Goal: Task Accomplishment & Management: Manage account settings

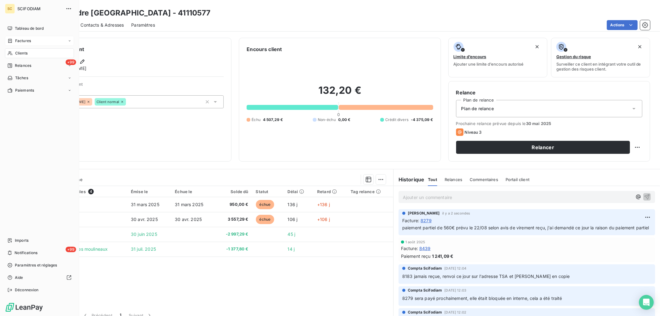
click at [10, 39] on icon at bounding box center [9, 40] width 5 height 5
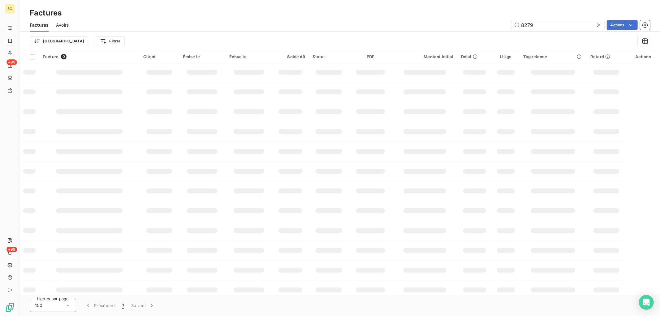
drag, startPoint x: 547, startPoint y: 26, endPoint x: 429, endPoint y: 27, distance: 117.6
click at [429, 27] on div "8279 Actions" at bounding box center [363, 25] width 574 height 10
type input "8453"
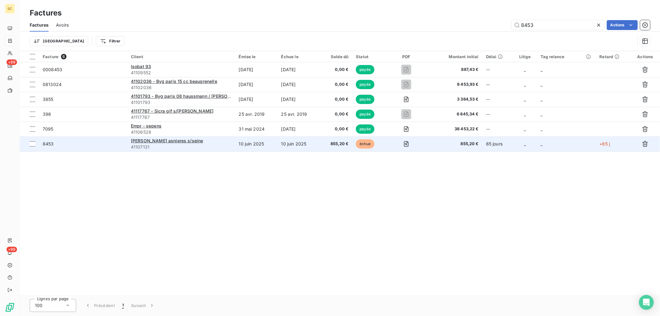
click at [256, 142] on td "10 juin 2025" at bounding box center [256, 144] width 42 height 15
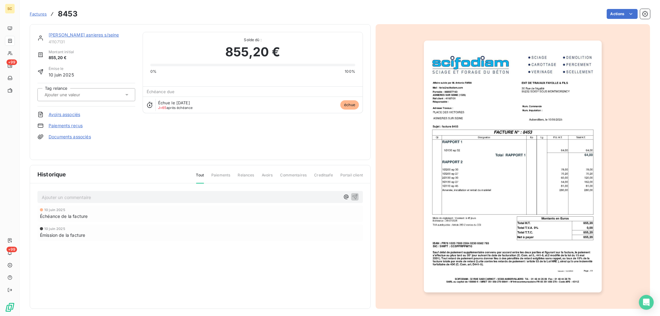
click at [68, 123] on link "Paiements reçus" at bounding box center [66, 126] width 34 height 6
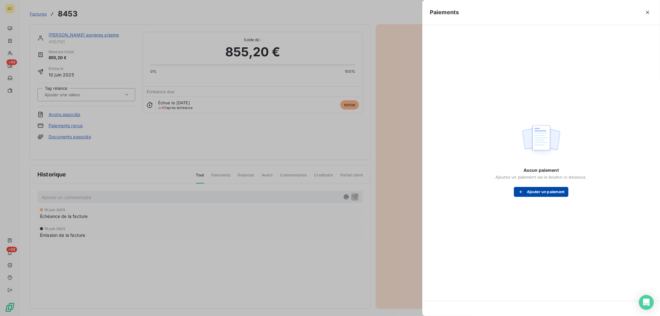
click at [543, 191] on button "Ajouter un paiement" at bounding box center [541, 192] width 54 height 10
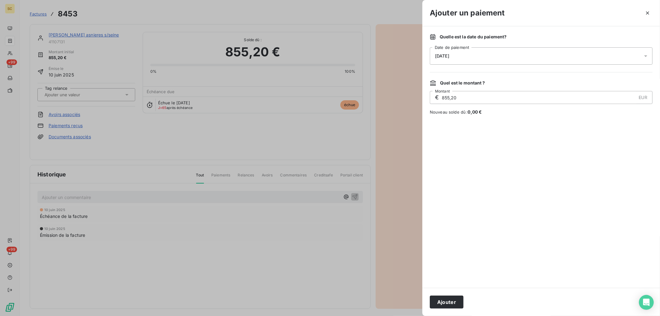
click at [499, 55] on div "[DATE]" at bounding box center [541, 55] width 223 height 17
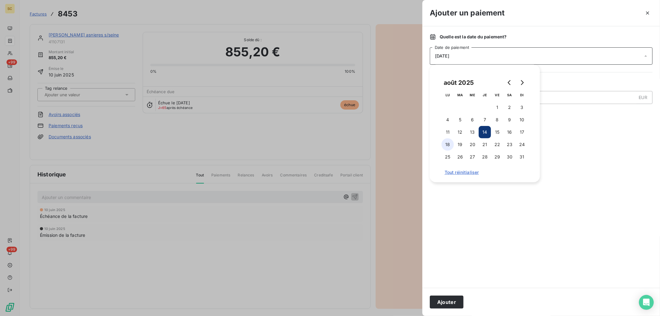
click at [453, 145] on button "18" at bounding box center [448, 144] width 12 height 12
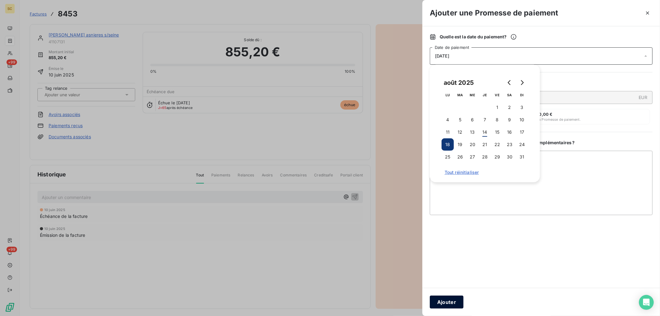
click at [448, 302] on button "Ajouter" at bounding box center [447, 302] width 34 height 13
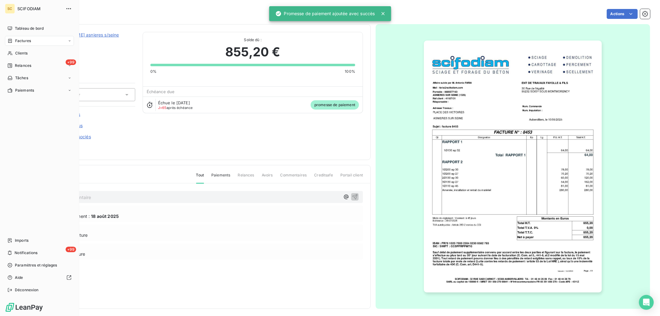
click at [13, 44] on div "Factures" at bounding box center [39, 41] width 69 height 10
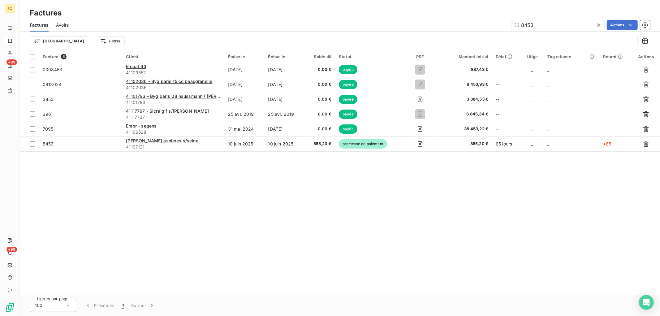
drag, startPoint x: 549, startPoint y: 24, endPoint x: 394, endPoint y: 26, distance: 154.8
click at [395, 27] on div "8453 Actions" at bounding box center [363, 25] width 574 height 10
type input "8454"
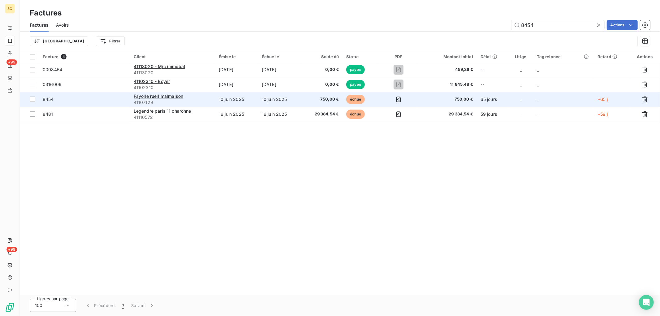
click at [285, 101] on td "10 juin 2025" at bounding box center [279, 99] width 43 height 15
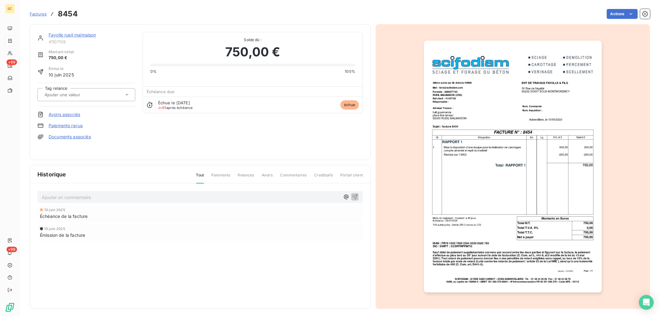
click at [76, 128] on link "Paiements reçus" at bounding box center [66, 126] width 34 height 6
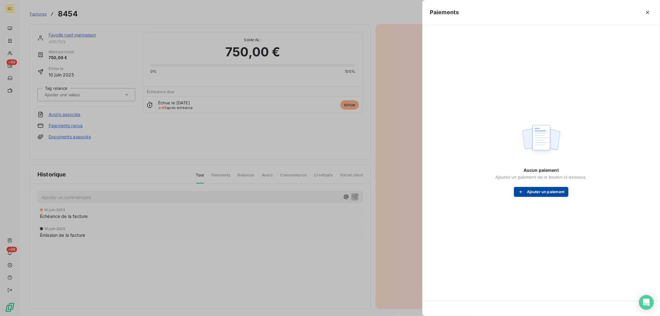
click at [545, 190] on button "Ajouter un paiement" at bounding box center [541, 192] width 54 height 10
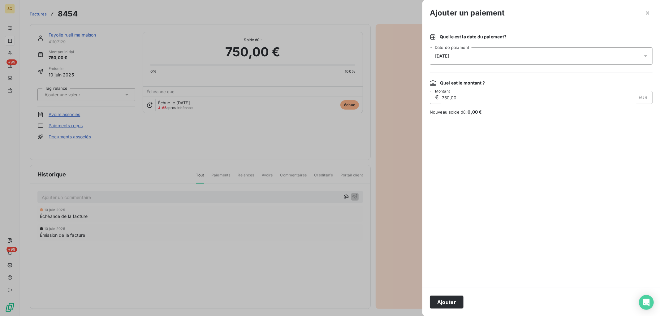
click at [446, 59] on div "[DATE]" at bounding box center [541, 55] width 223 height 17
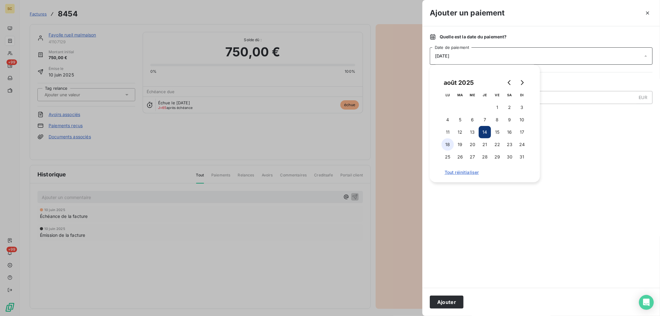
click at [449, 142] on button "18" at bounding box center [448, 144] width 12 height 12
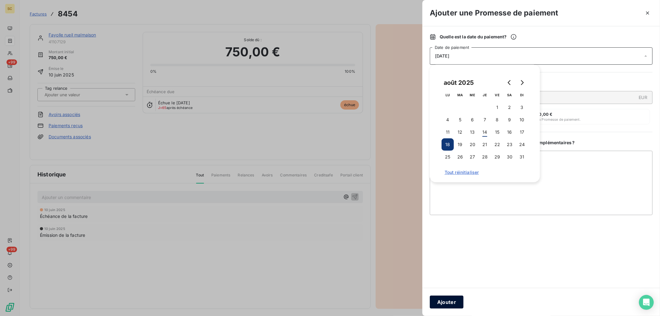
click at [447, 301] on button "Ajouter" at bounding box center [447, 302] width 34 height 13
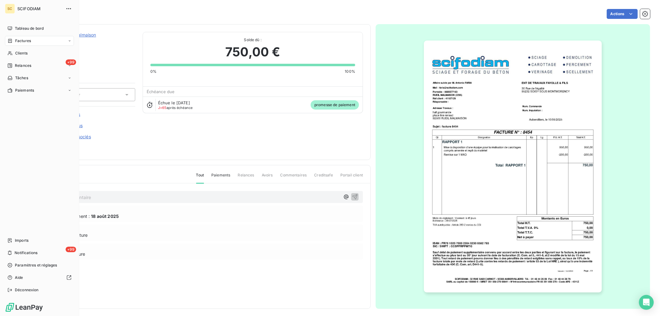
click at [16, 39] on span "Factures" at bounding box center [23, 41] width 16 height 6
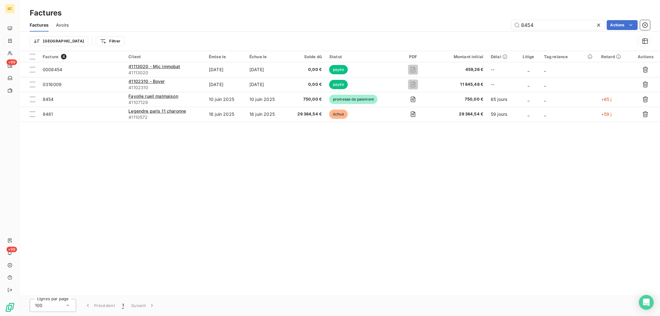
drag, startPoint x: 540, startPoint y: 26, endPoint x: 416, endPoint y: 26, distance: 123.8
click at [422, 26] on div "8454 Actions" at bounding box center [363, 25] width 574 height 10
type input "8516"
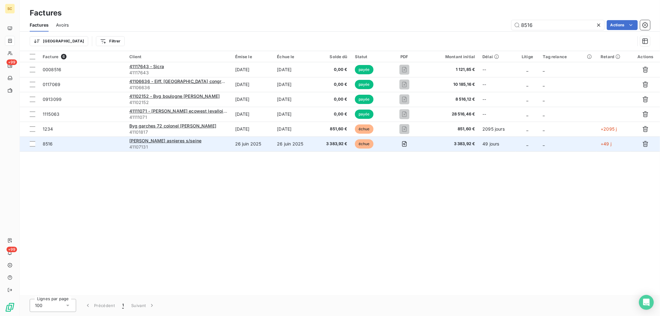
click at [289, 138] on td "26 juin 2025" at bounding box center [294, 144] width 42 height 15
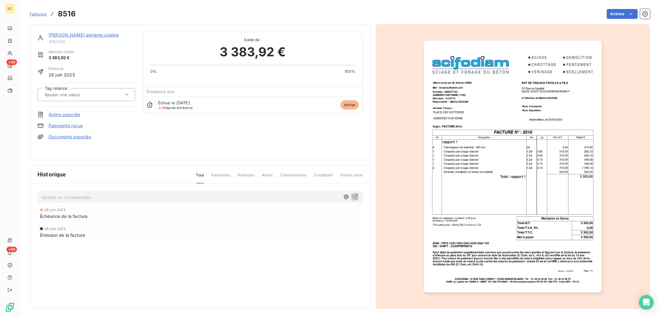
click at [75, 125] on link "Paiements reçus" at bounding box center [66, 126] width 34 height 6
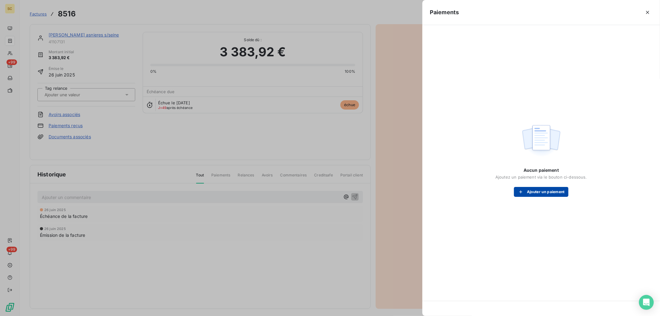
click at [549, 192] on button "Ajouter un paiement" at bounding box center [541, 192] width 54 height 10
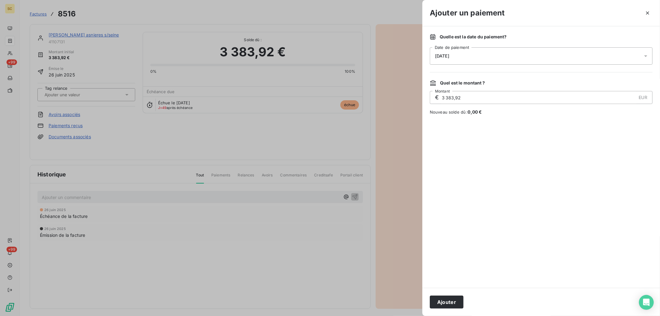
click at [472, 59] on div "[DATE]" at bounding box center [541, 55] width 223 height 17
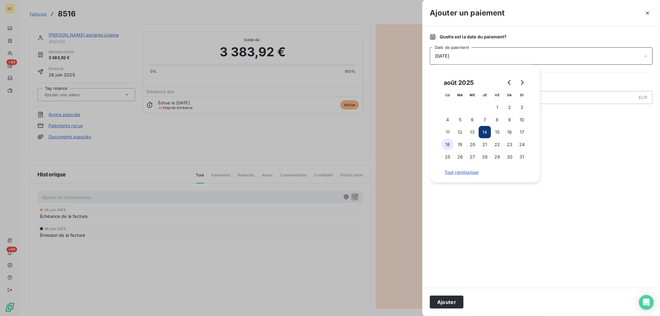
click at [445, 143] on button "18" at bounding box center [448, 144] width 12 height 12
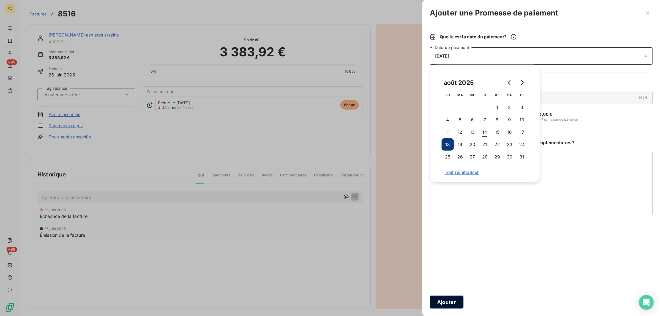
click at [458, 304] on button "Ajouter" at bounding box center [447, 302] width 34 height 13
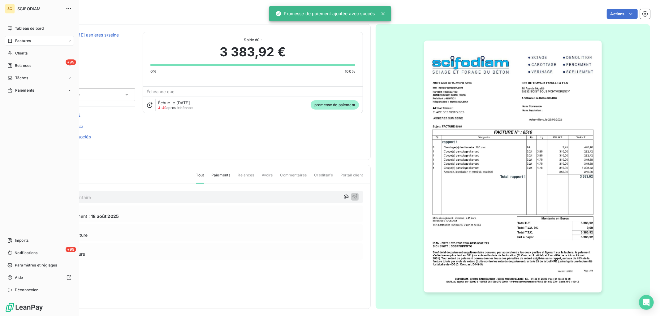
click at [14, 42] on div "Factures" at bounding box center [19, 41] width 24 height 6
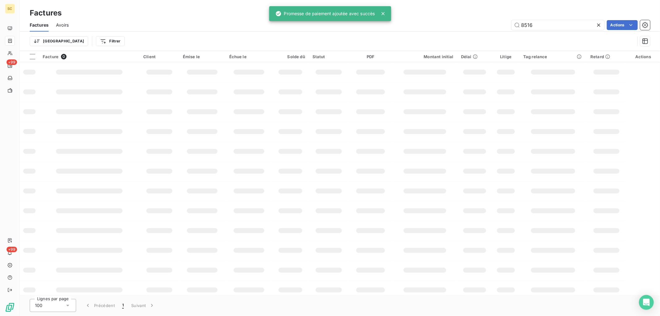
drag, startPoint x: 541, startPoint y: 23, endPoint x: 399, endPoint y: 21, distance: 142.4
click at [399, 21] on div "8516 Actions" at bounding box center [363, 25] width 574 height 10
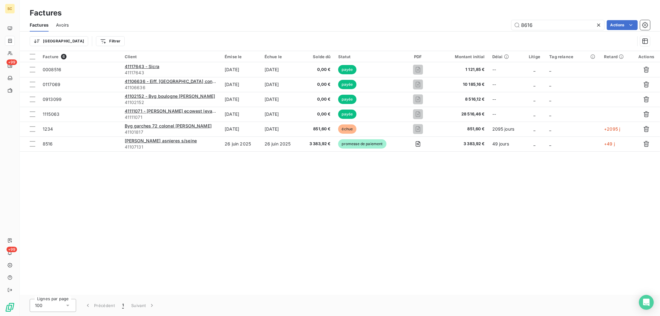
type input "8616"
